Goal: Task Accomplishment & Management: Check status

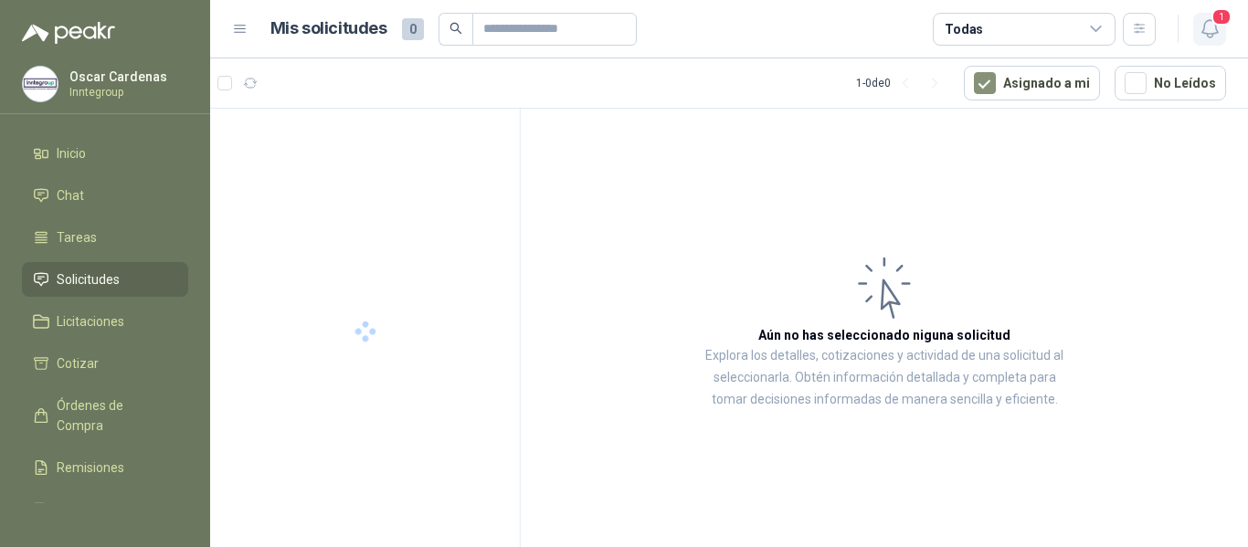
click at [1200, 39] on button "1" at bounding box center [1209, 29] width 33 height 33
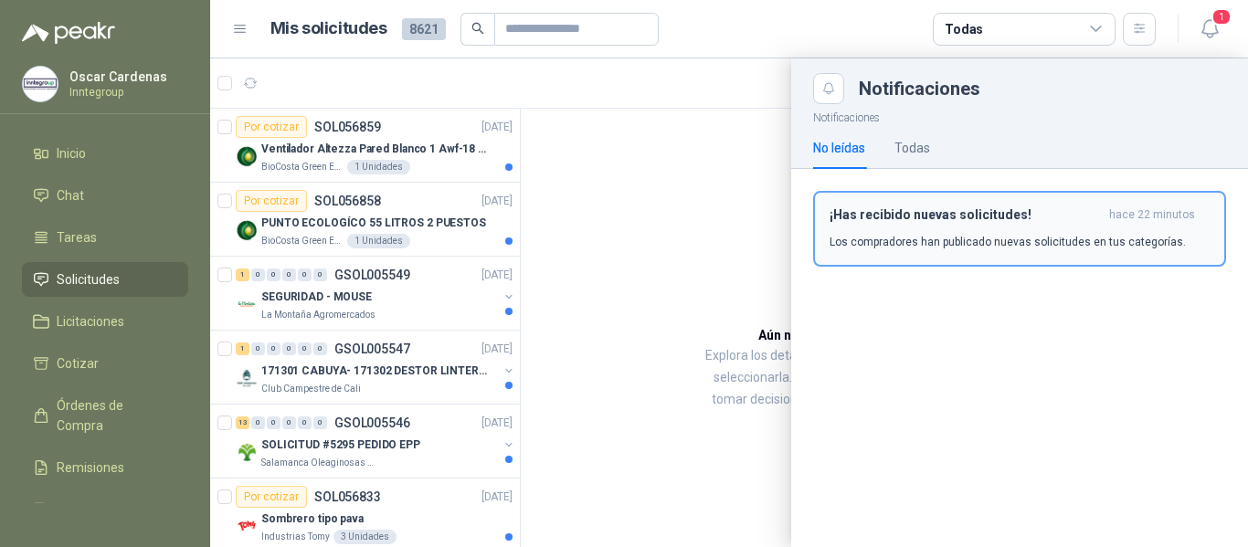
click at [912, 233] on div "¡Has recibido nuevas solicitudes! hace 22 minutos Los compradores han publicado…" at bounding box center [1020, 228] width 380 height 43
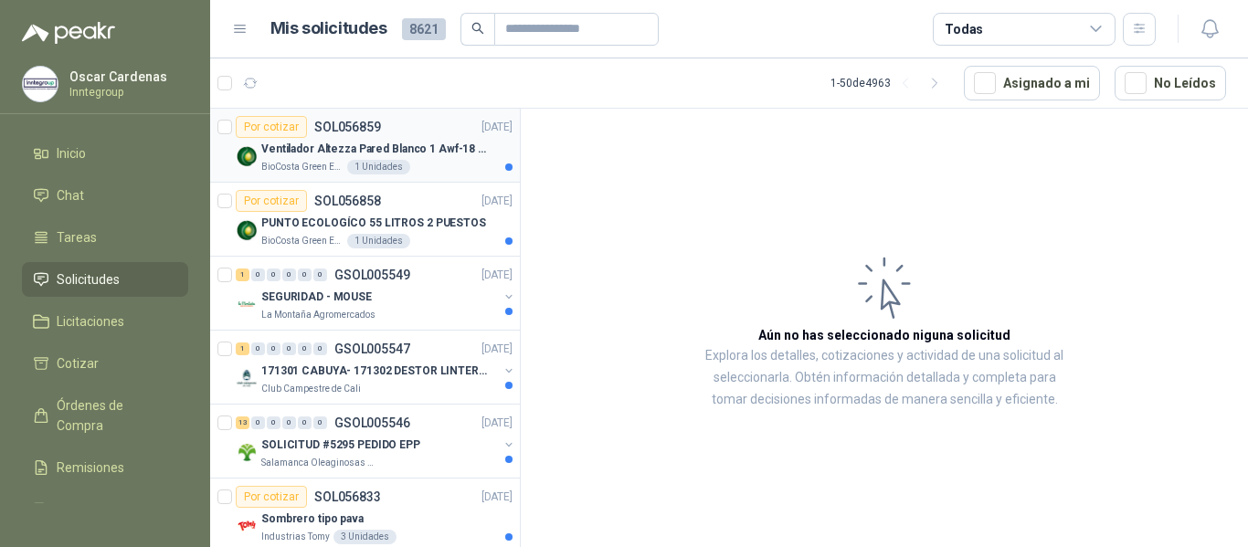
click at [426, 174] on div "BioCosta Green Energy S.A.S 1 Unidades" at bounding box center [386, 167] width 251 height 15
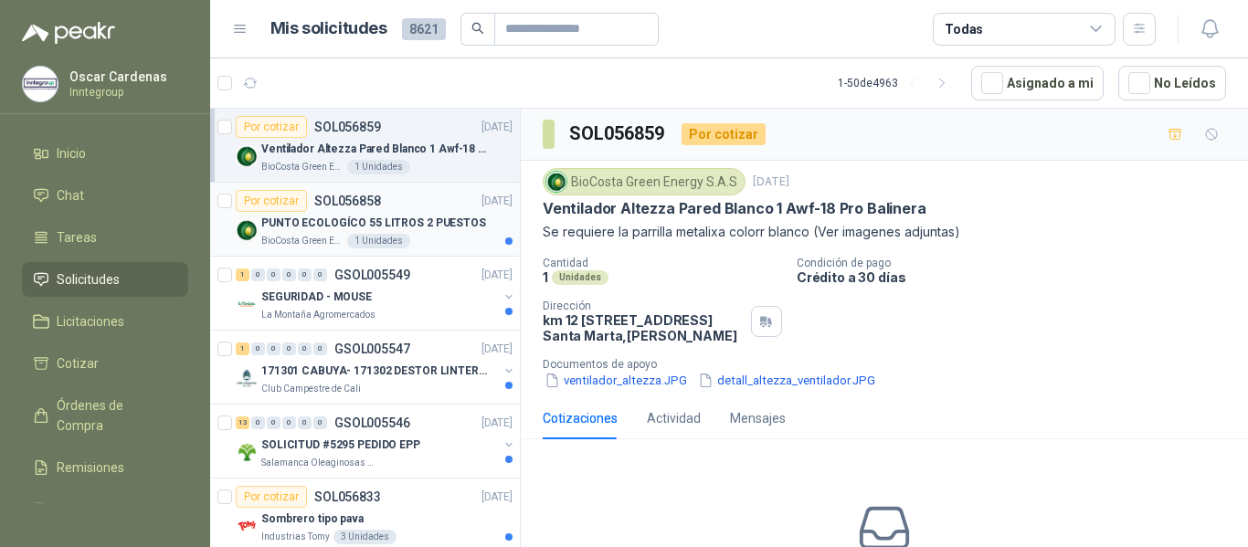
click at [428, 230] on p "PUNTO ECOLOGÍCO 55 LITROS 2 PUESTOS" at bounding box center [373, 223] width 225 height 17
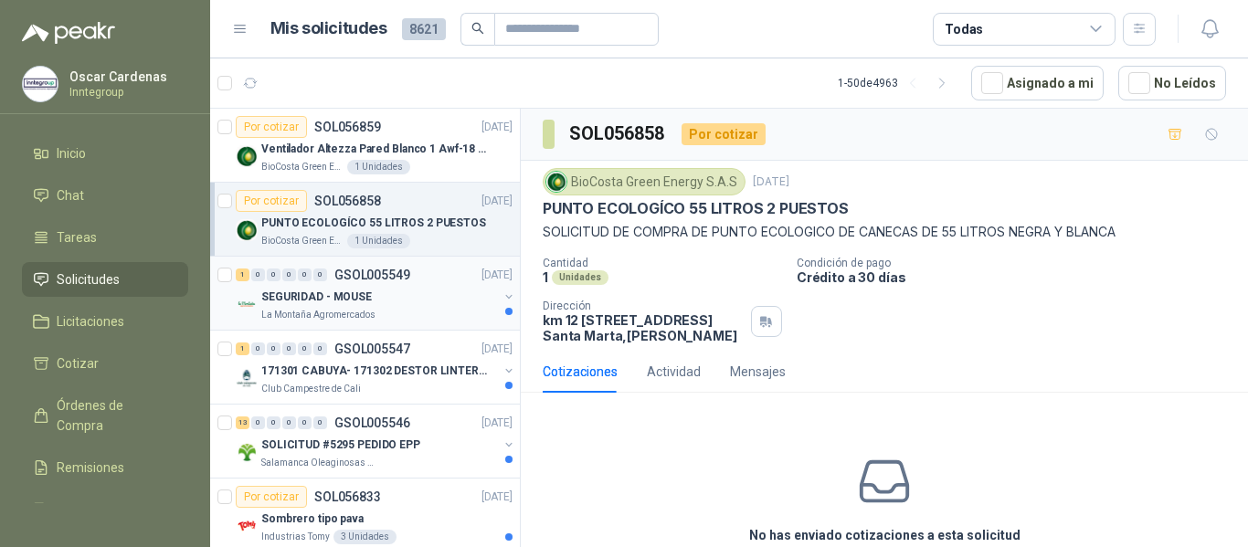
click at [427, 296] on div "SEGURIDAD - MOUSE" at bounding box center [379, 297] width 237 height 22
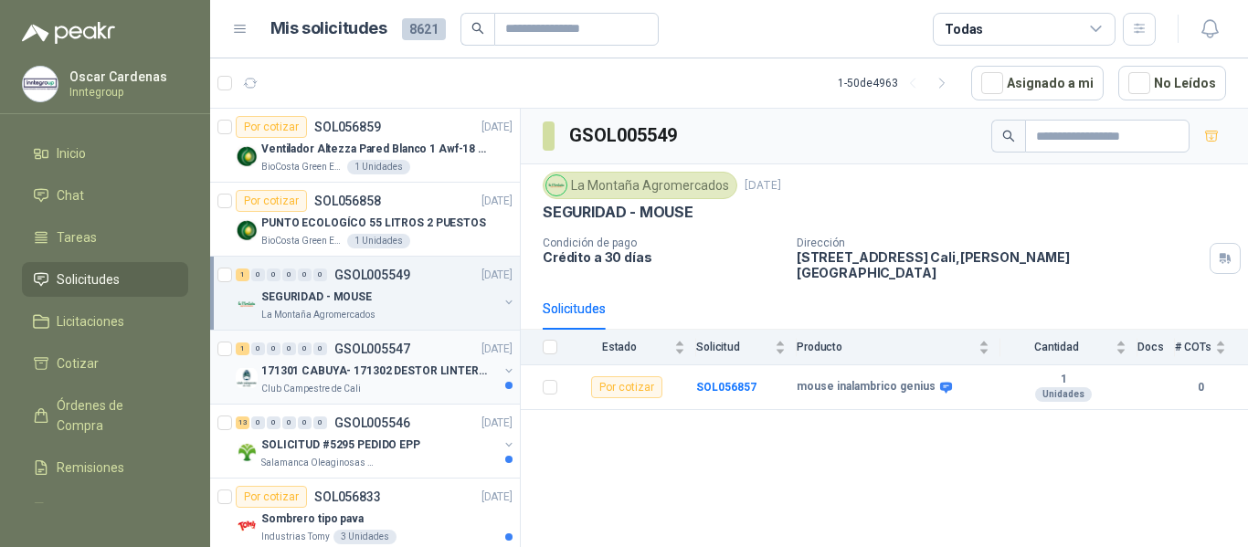
click at [370, 380] on div "171301 CABUYA- 171302 DESTOR LINTER- 171305 PINZA" at bounding box center [379, 371] width 237 height 22
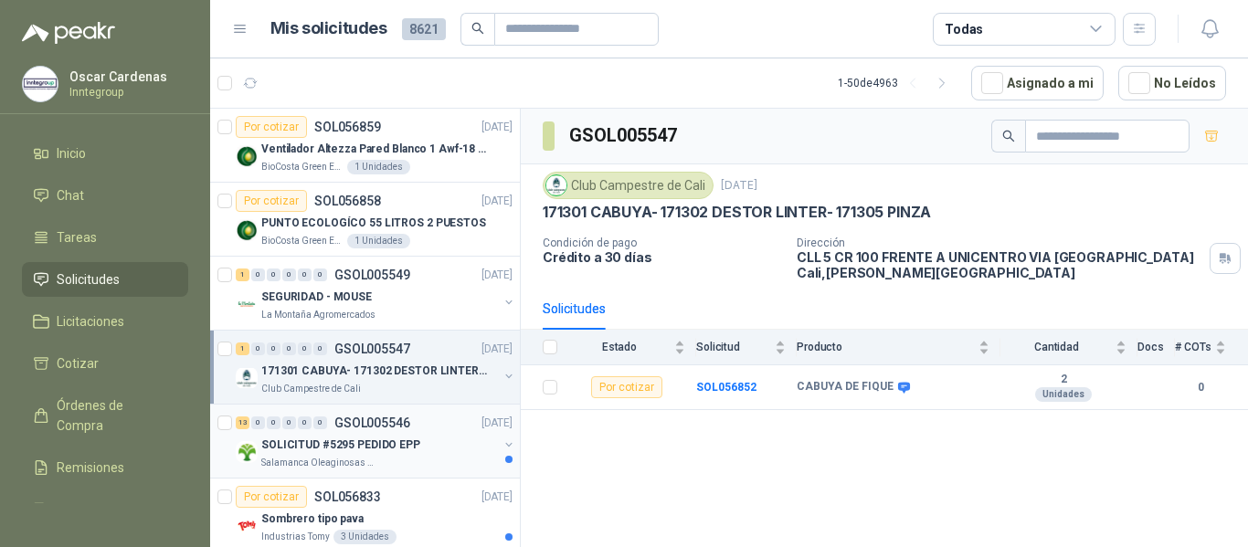
click at [385, 447] on p "SOLICITUD #5295 PEDIDO EPP" at bounding box center [340, 445] width 159 height 17
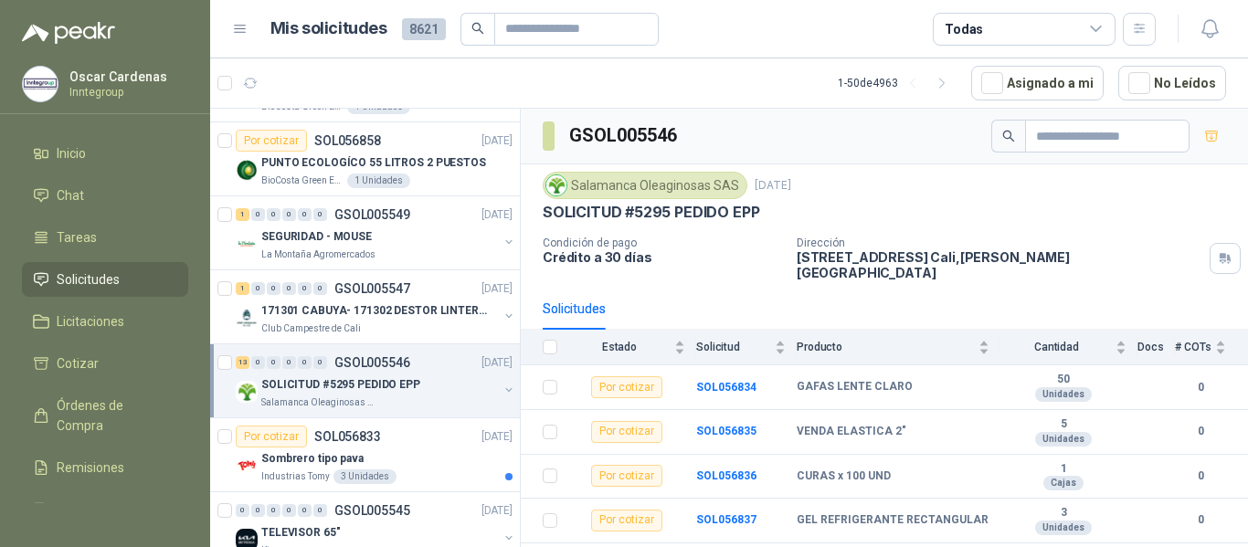
scroll to position [91, 0]
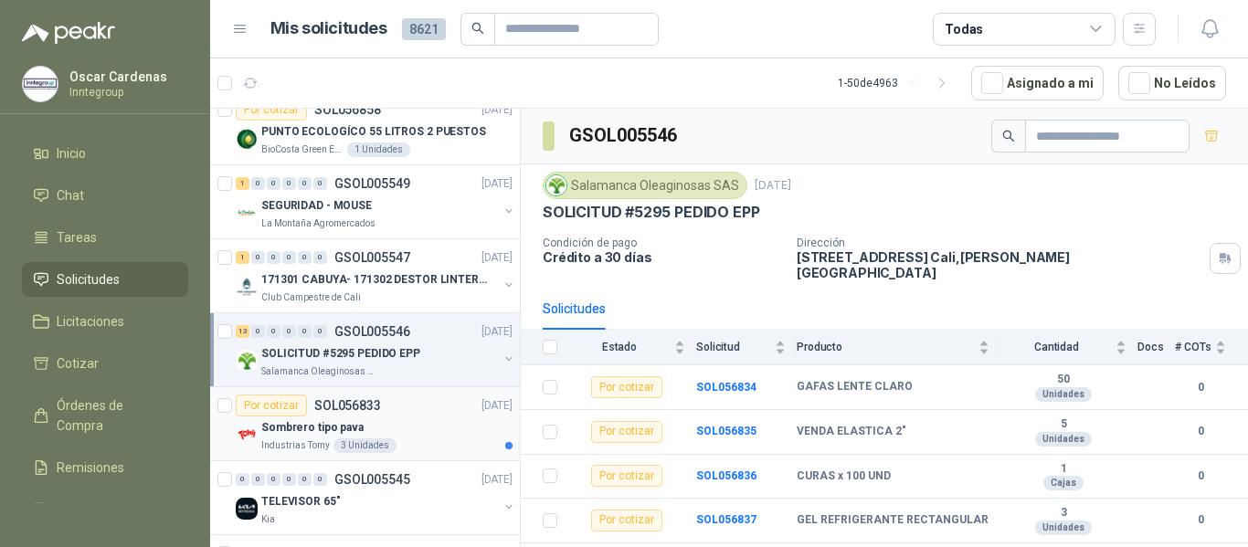
click at [378, 410] on p "SOL056833" at bounding box center [347, 405] width 67 height 13
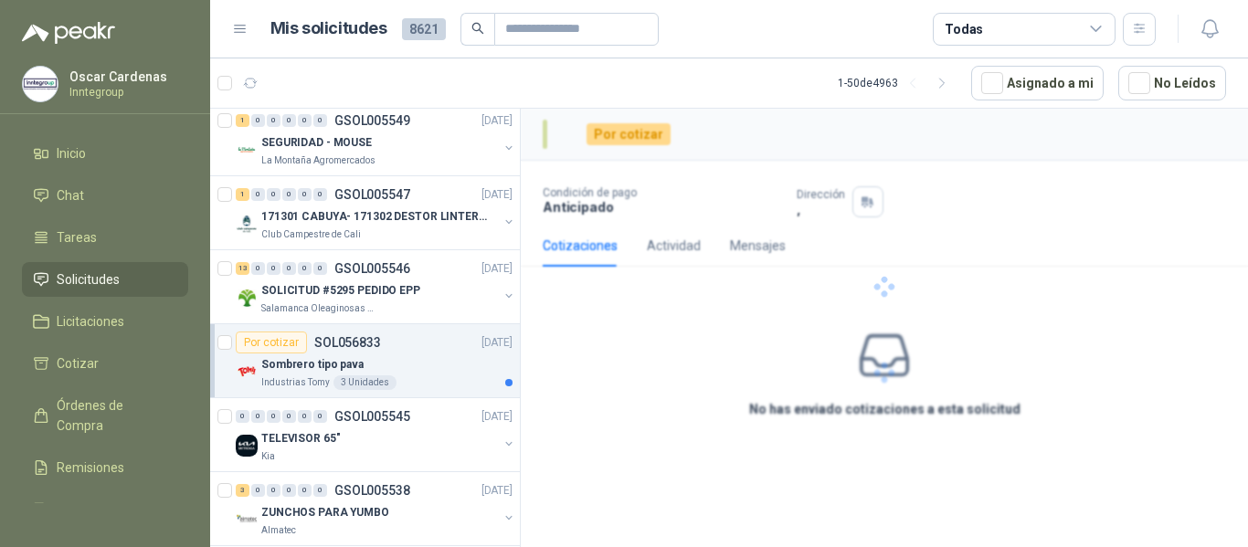
scroll to position [183, 0]
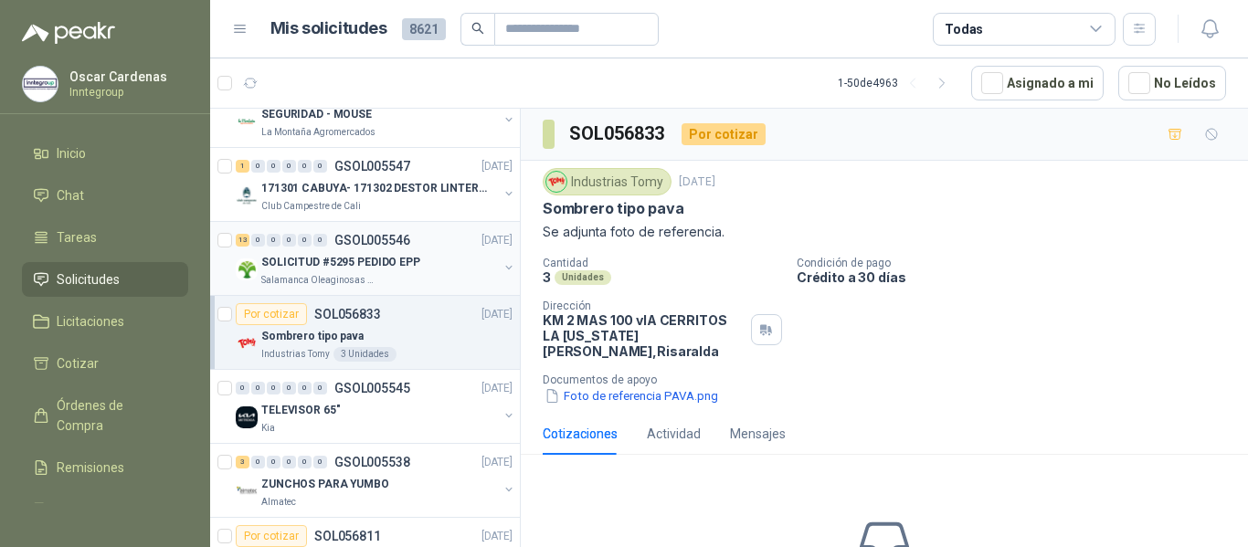
click at [447, 274] on div "Salamanca Oleaginosas SAS" at bounding box center [379, 280] width 237 height 15
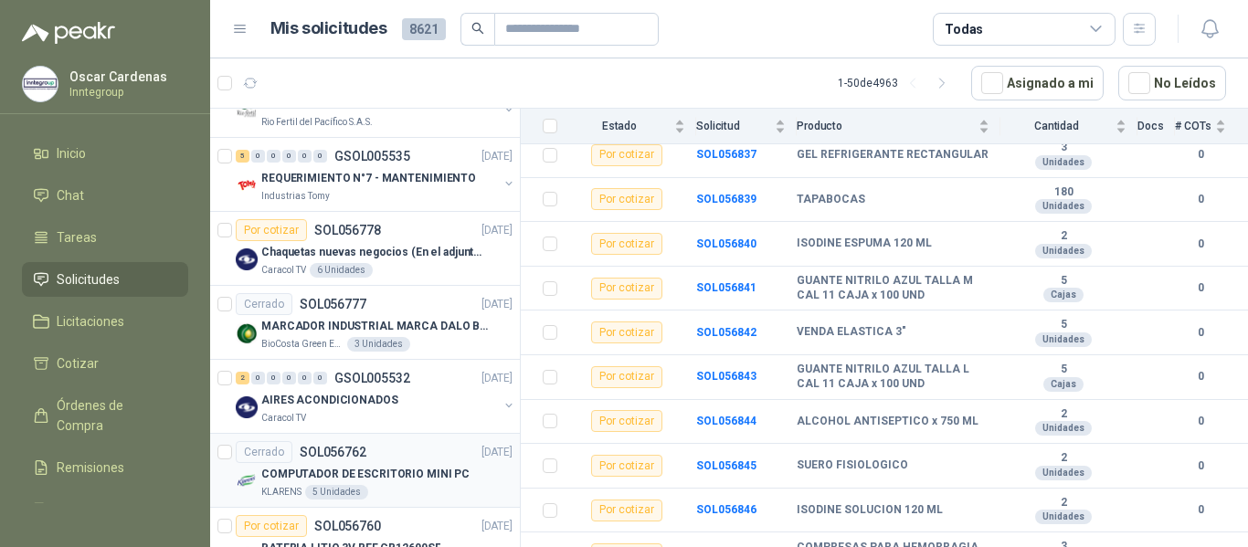
scroll to position [1005, 0]
